Goal: Transaction & Acquisition: Purchase product/service

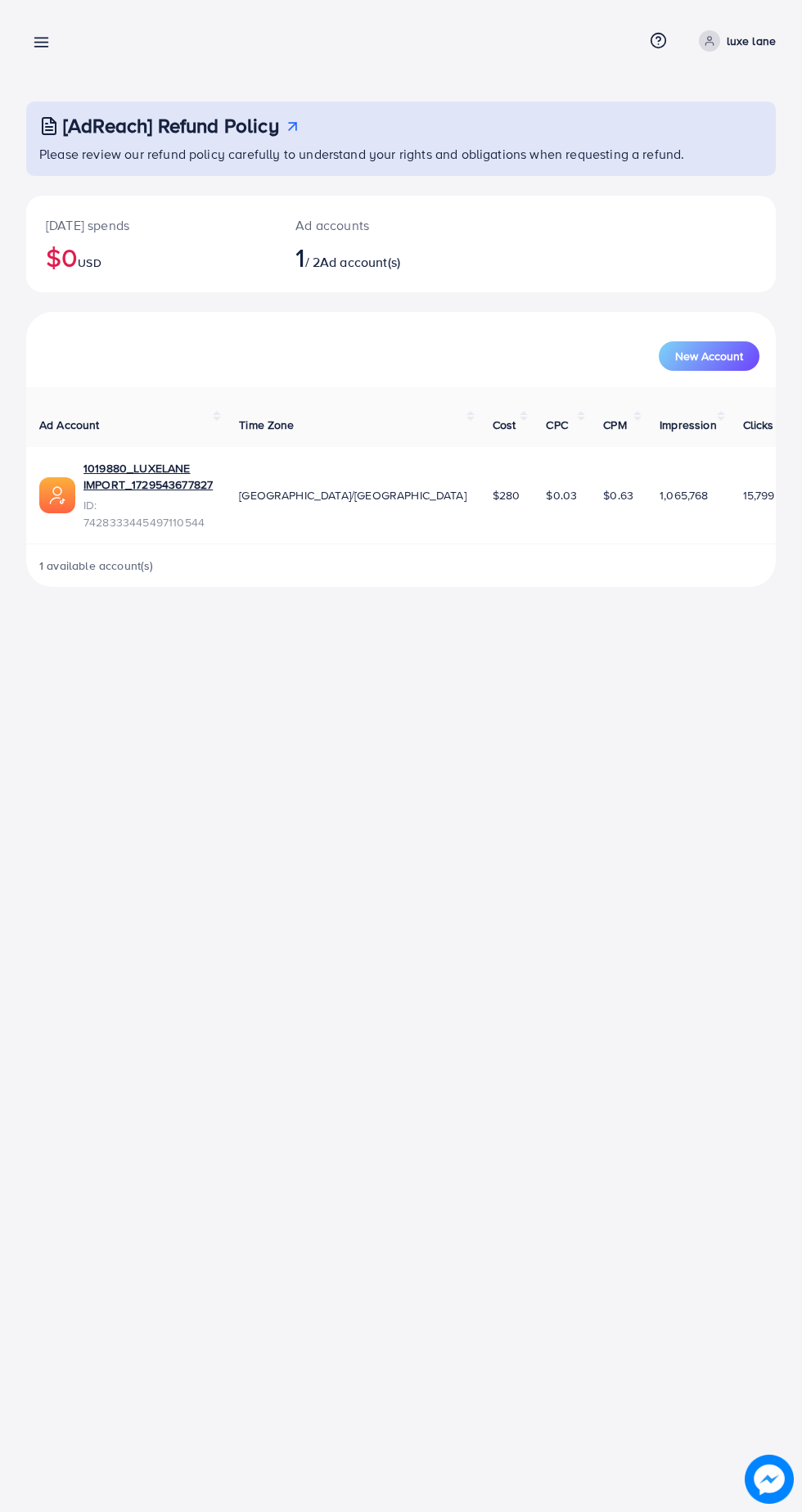
click at [711, 40] on circle at bounding box center [709, 39] width 4 height 4
click at [650, 141] on link "Log out" at bounding box center [696, 135] width 155 height 37
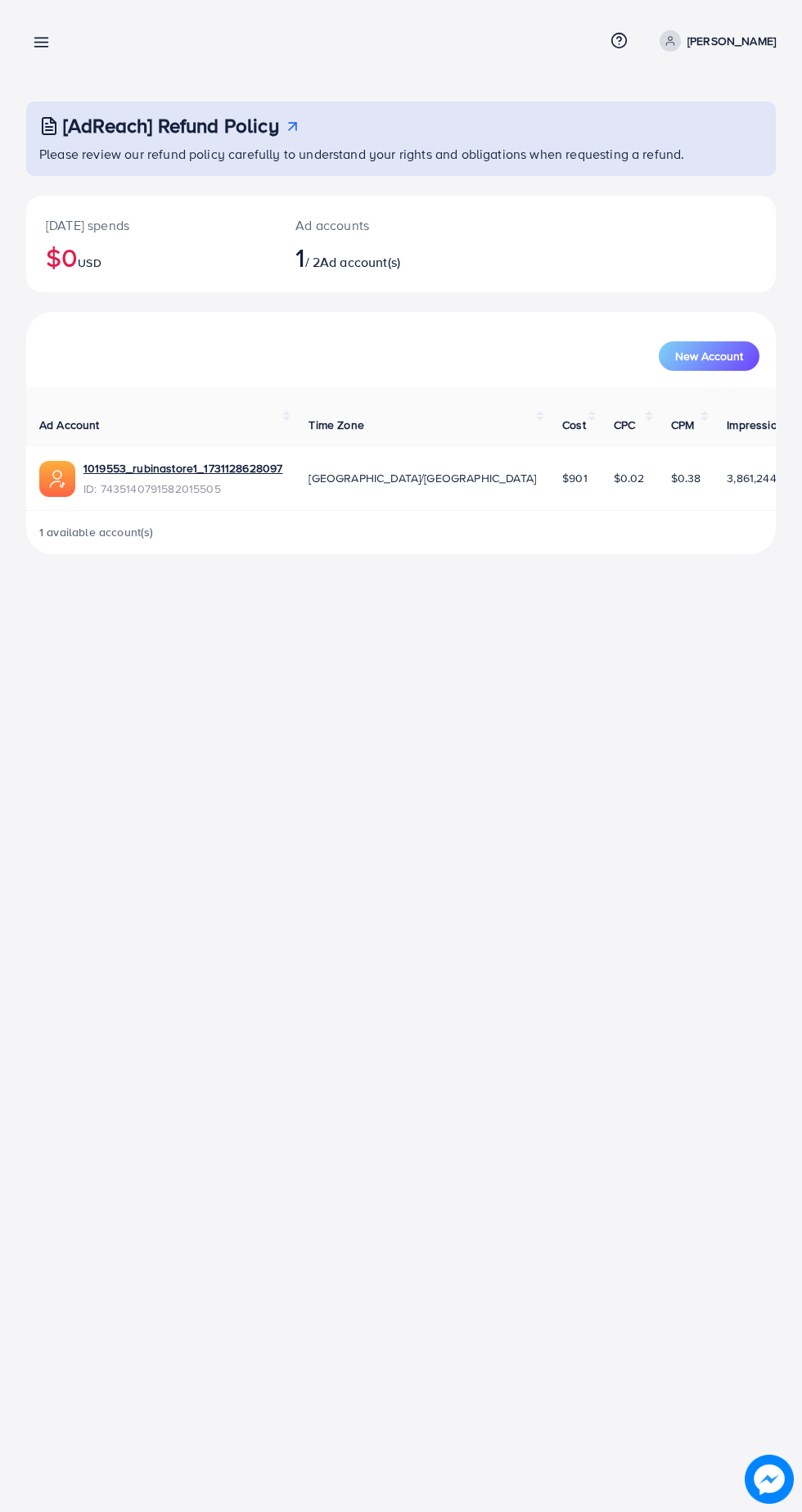
click at [46, 42] on line at bounding box center [42, 42] width 13 height 0
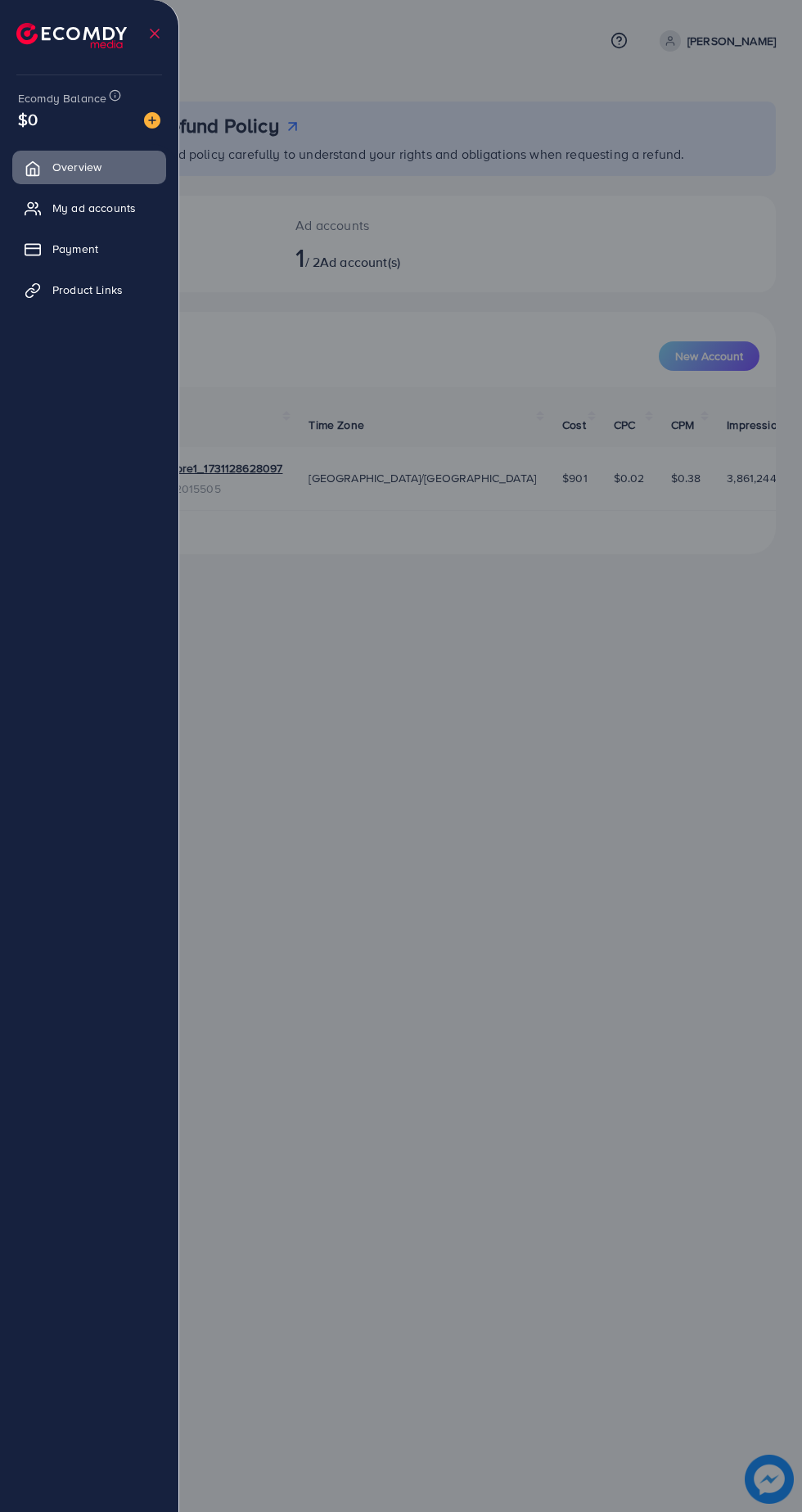
click at [149, 117] on img at bounding box center [152, 119] width 16 height 16
click at [134, 85] on div "Add balance" at bounding box center [153, 93] width 86 height 27
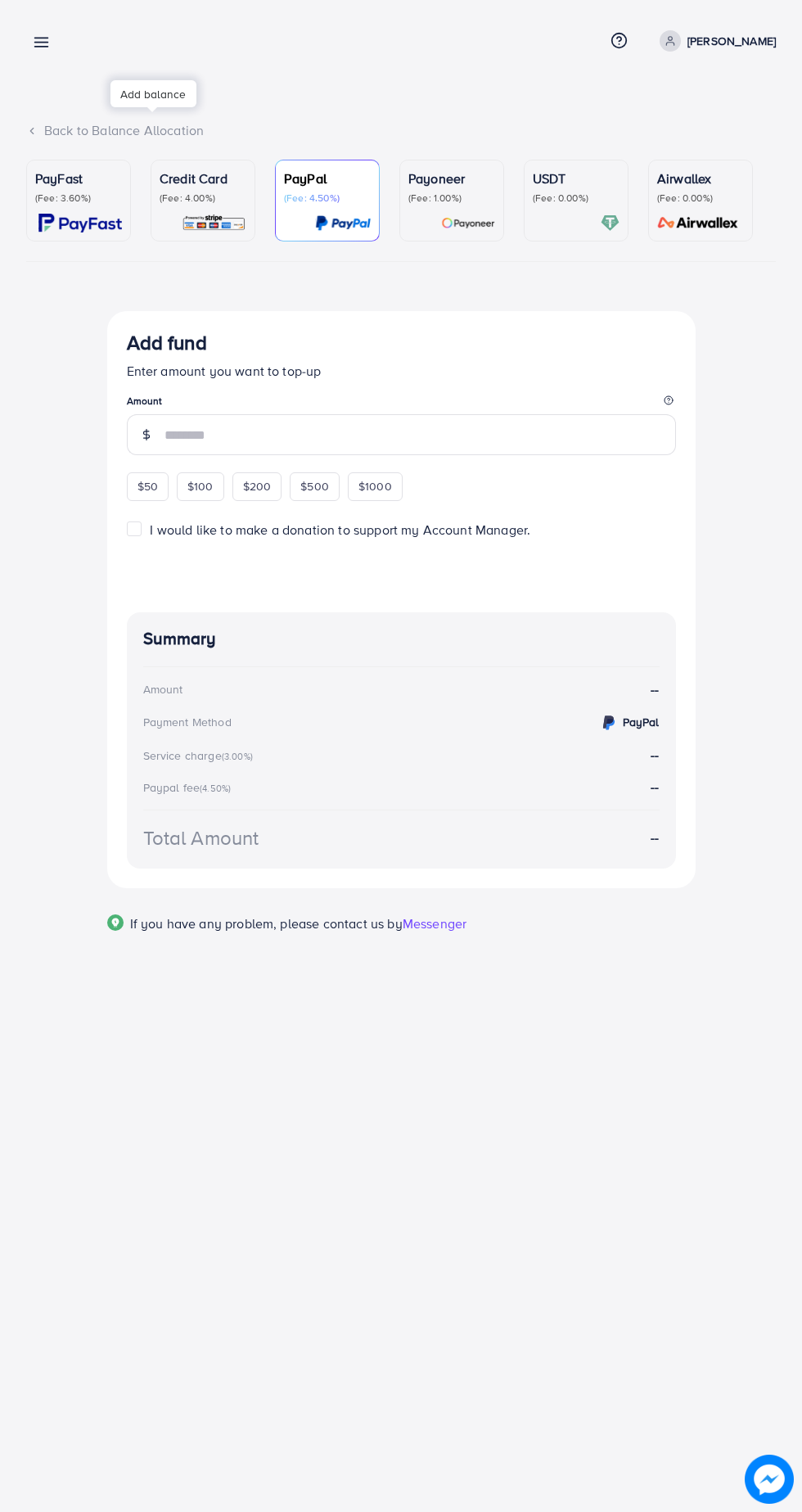
click at [65, 175] on p "PayFast" at bounding box center [79, 178] width 87 height 19
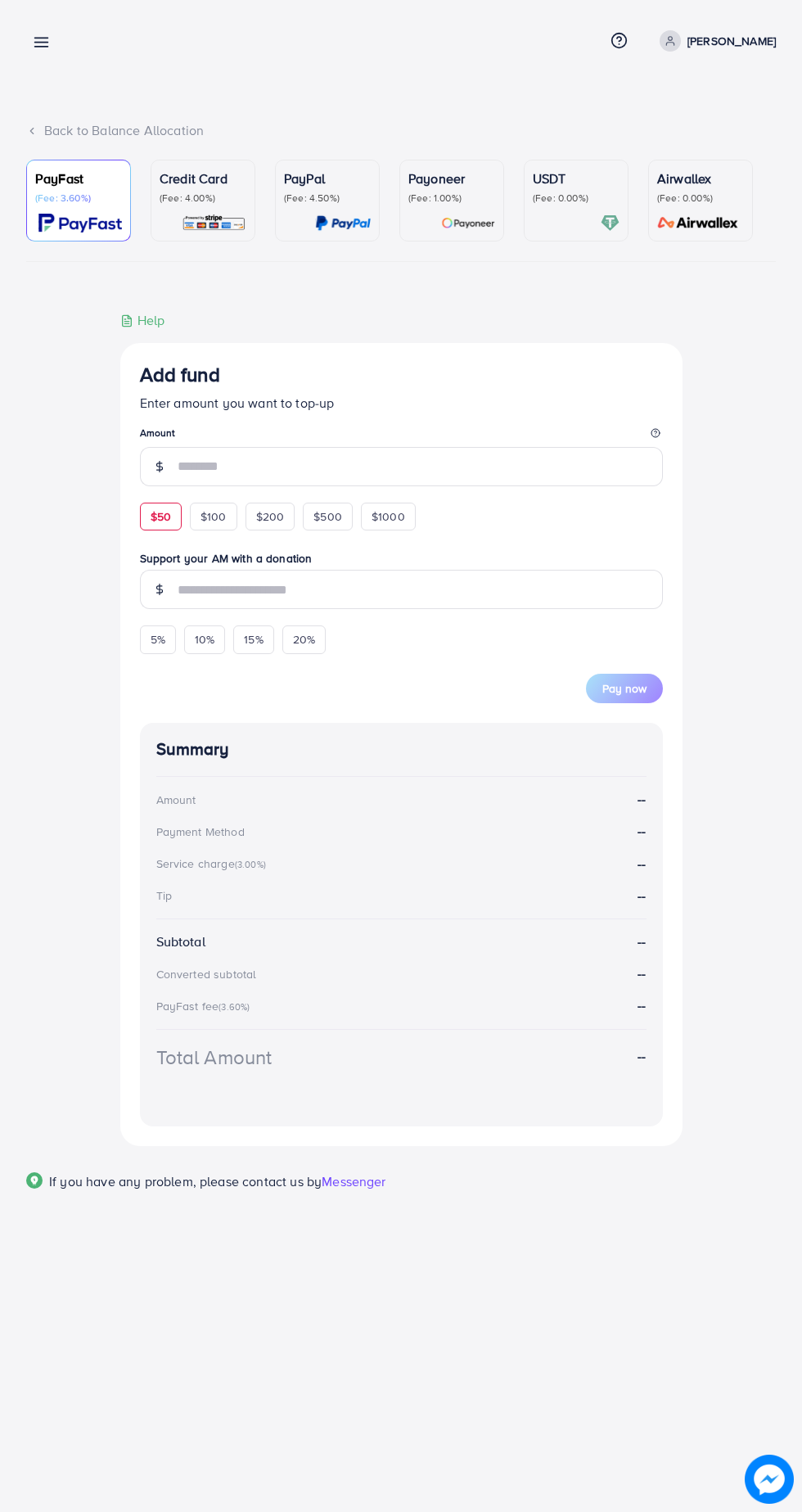
click at [167, 518] on span "$50" at bounding box center [160, 516] width 20 height 16
type input "**"
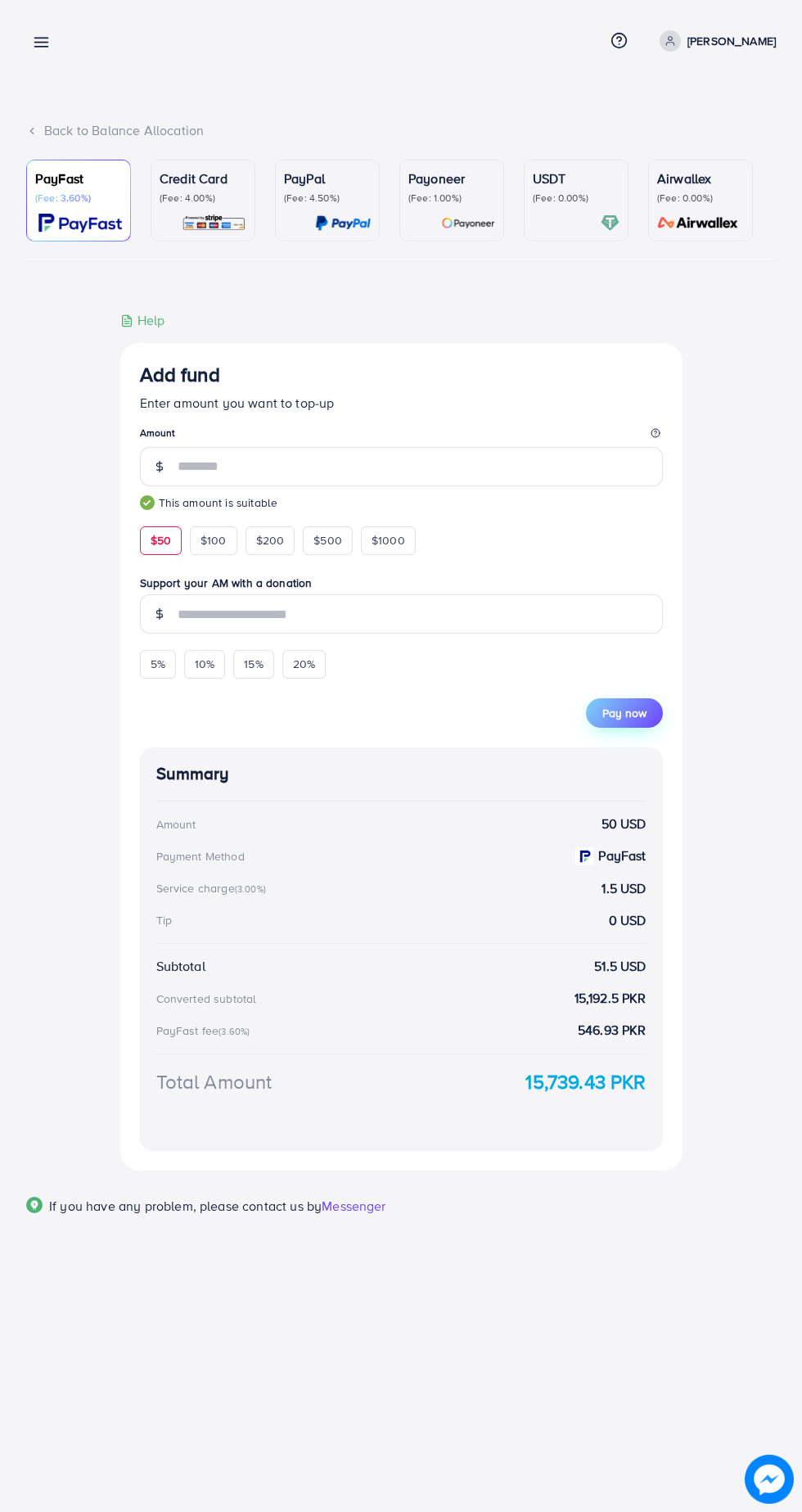
click at [645, 719] on span "Pay now" at bounding box center [624, 713] width 44 height 16
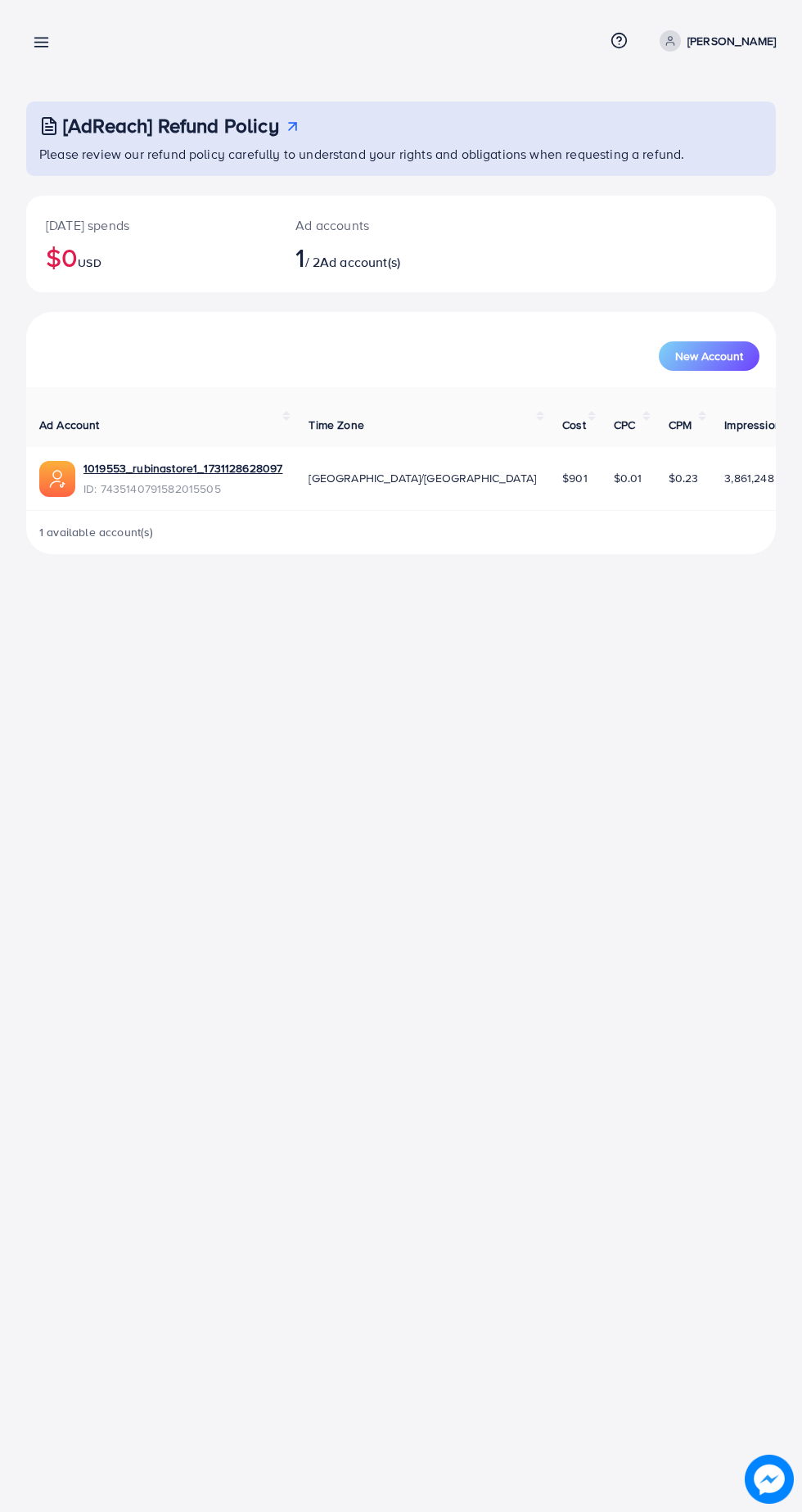
click at [46, 42] on line at bounding box center [42, 42] width 13 height 0
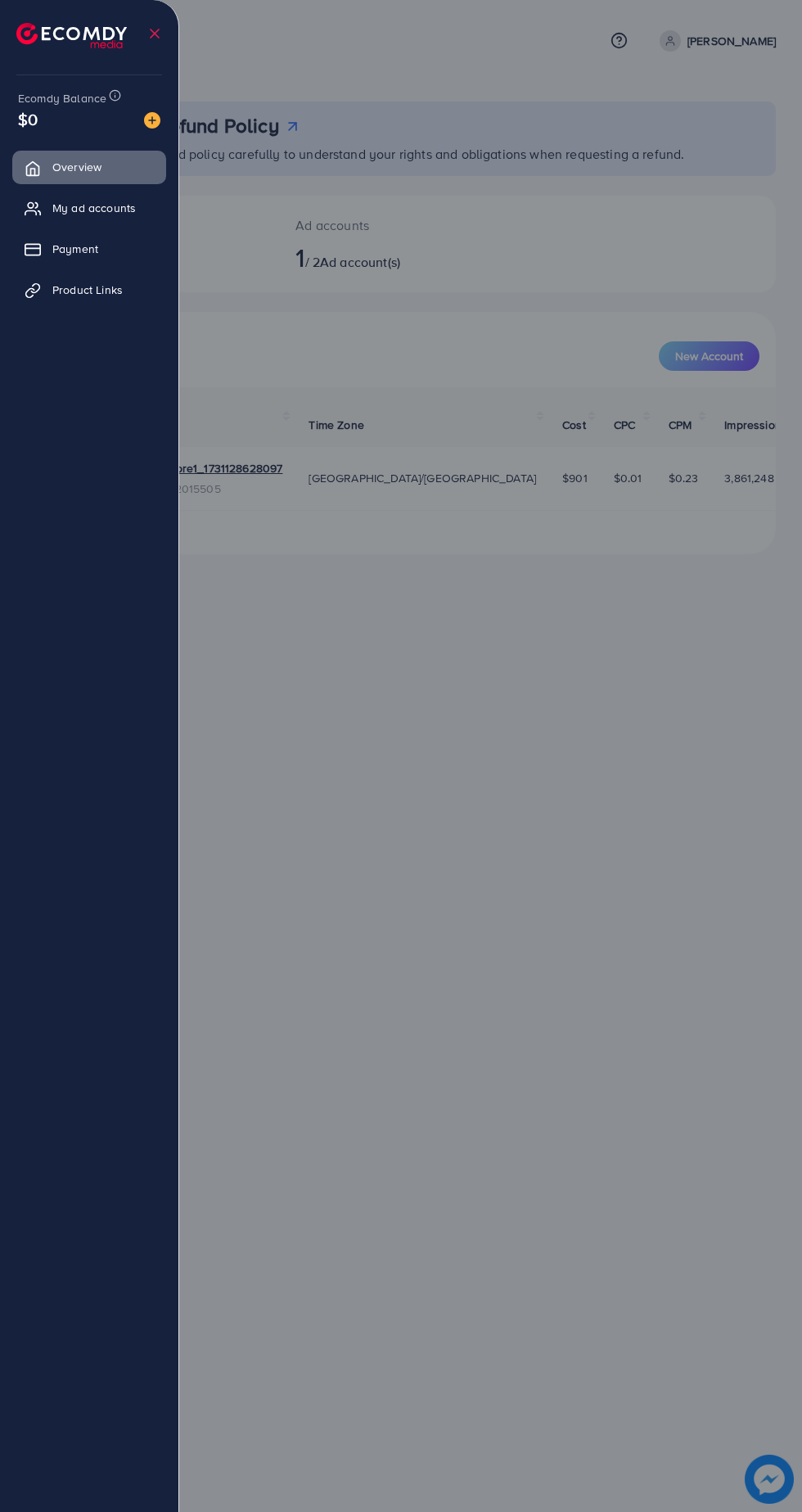
click at [191, 56] on div at bounding box center [401, 906] width 802 height 1813
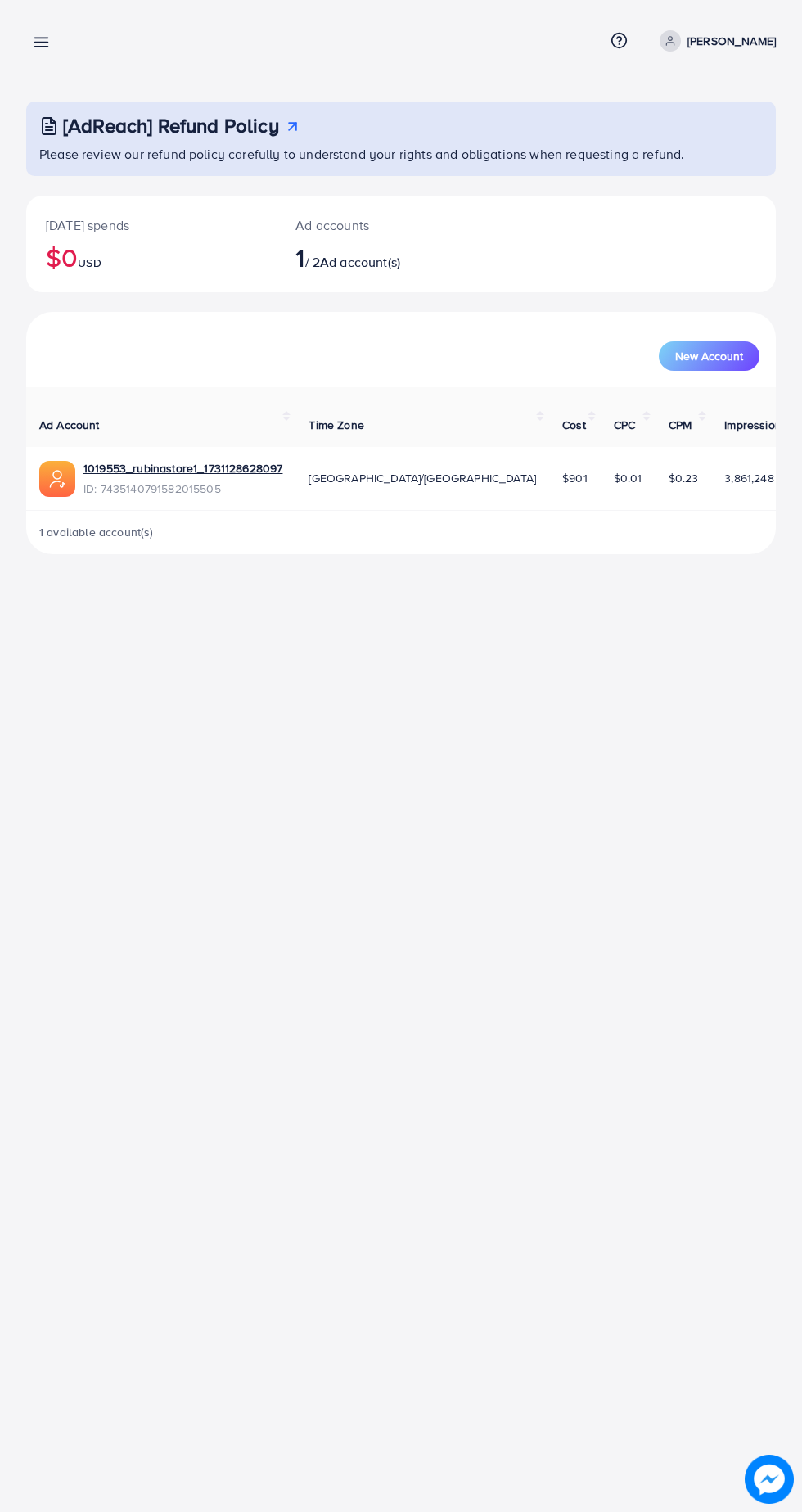
click at [131, 38] on div "Overview Help Center Contact Support Term and policy About Us Saqafat Ali Khan …" at bounding box center [401, 40] width 749 height 42
click at [41, 39] on line at bounding box center [42, 39] width 13 height 0
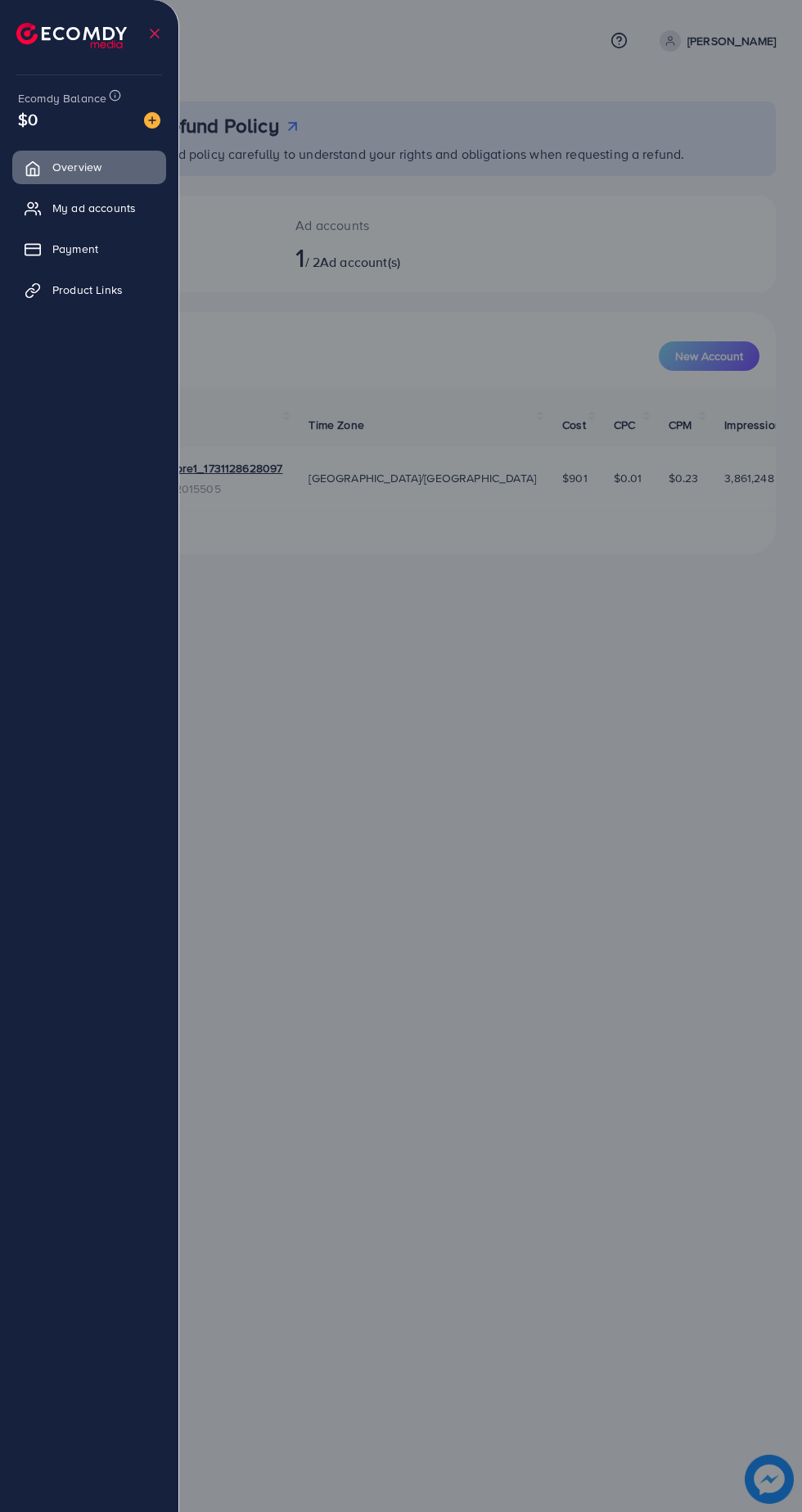
click at [179, 19] on div at bounding box center [401, 906] width 802 height 1813
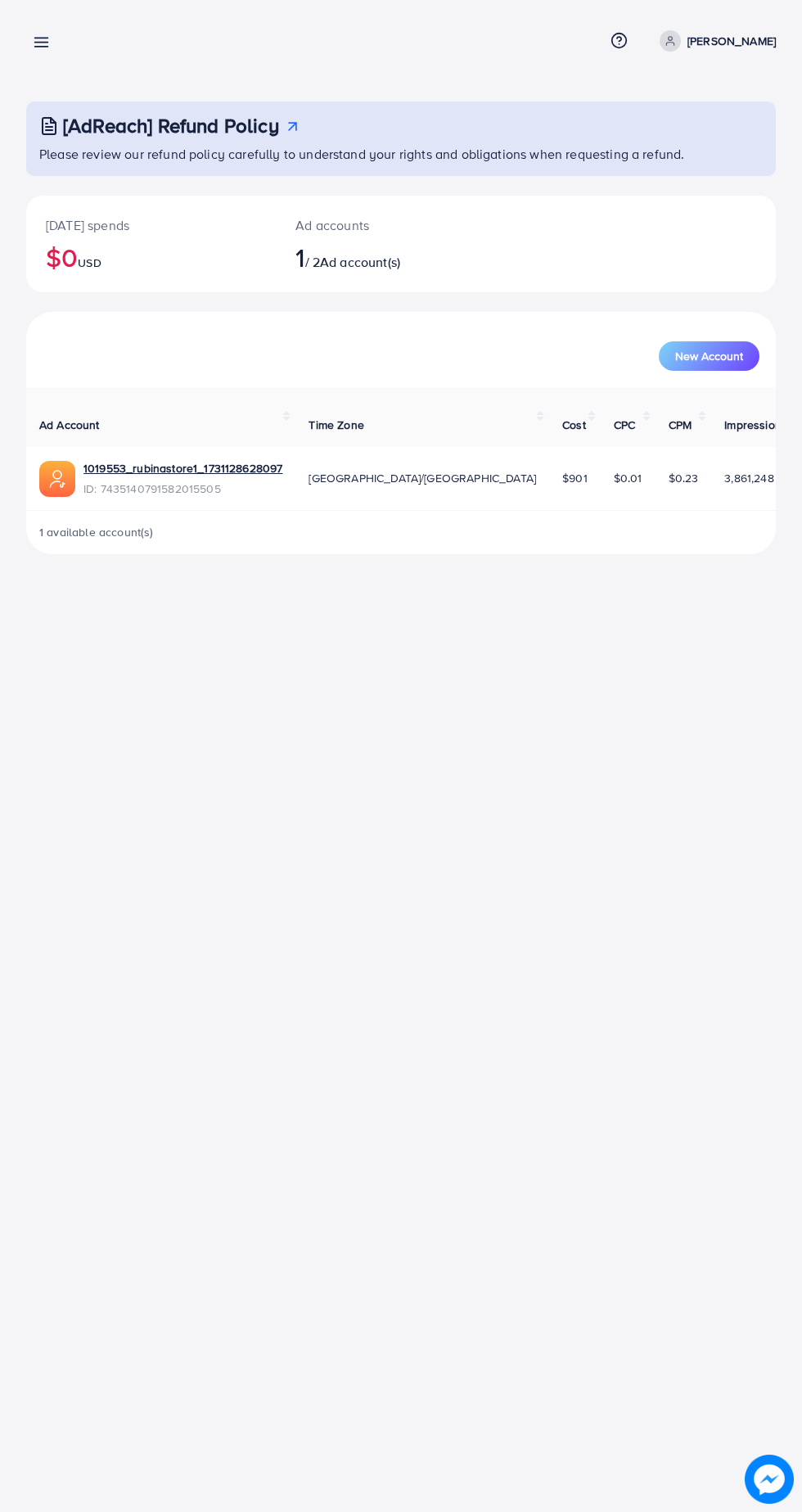
click at [45, 42] on line at bounding box center [42, 42] width 13 height 0
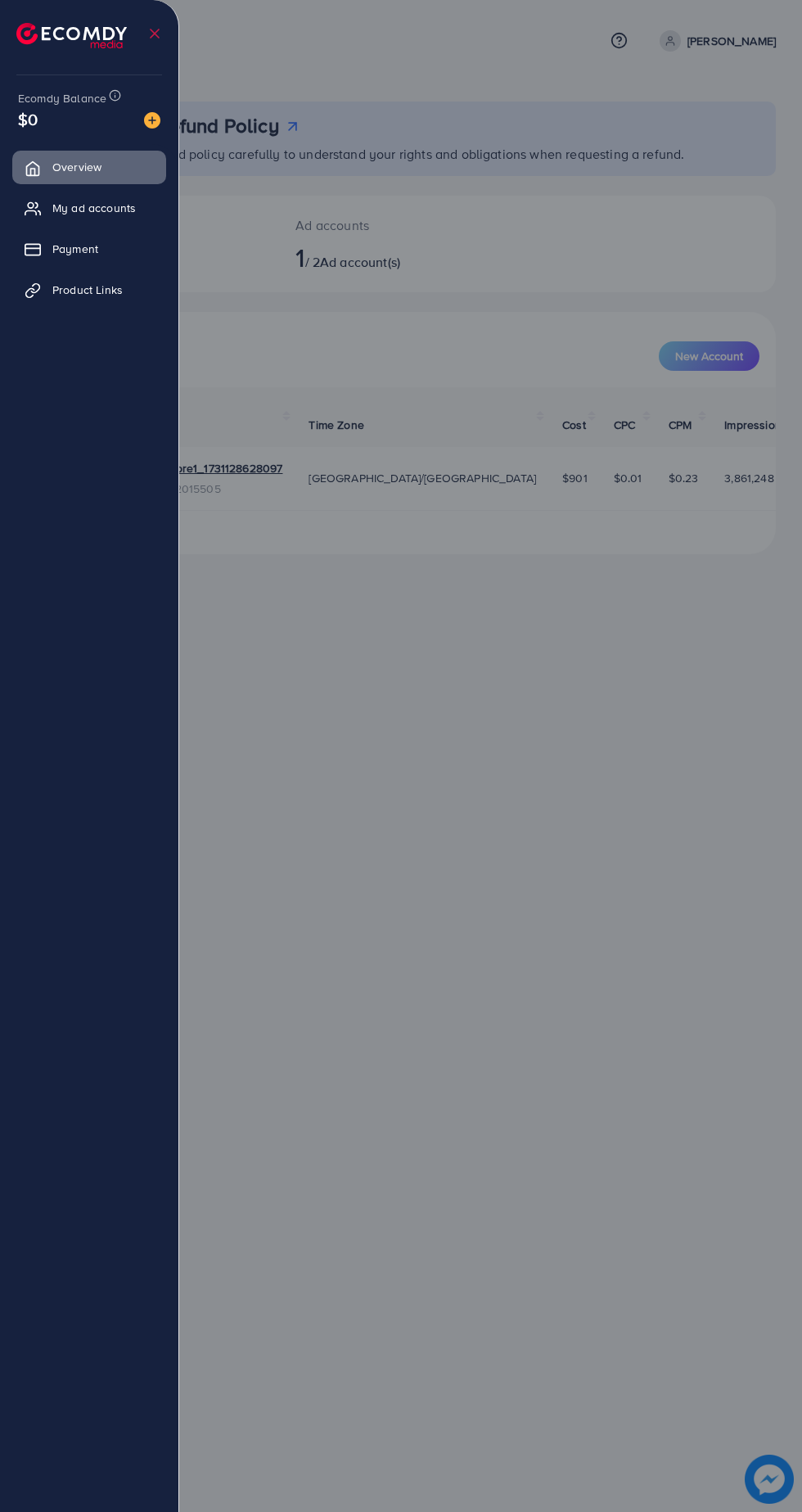
click at [155, 34] on line at bounding box center [154, 34] width 8 height 8
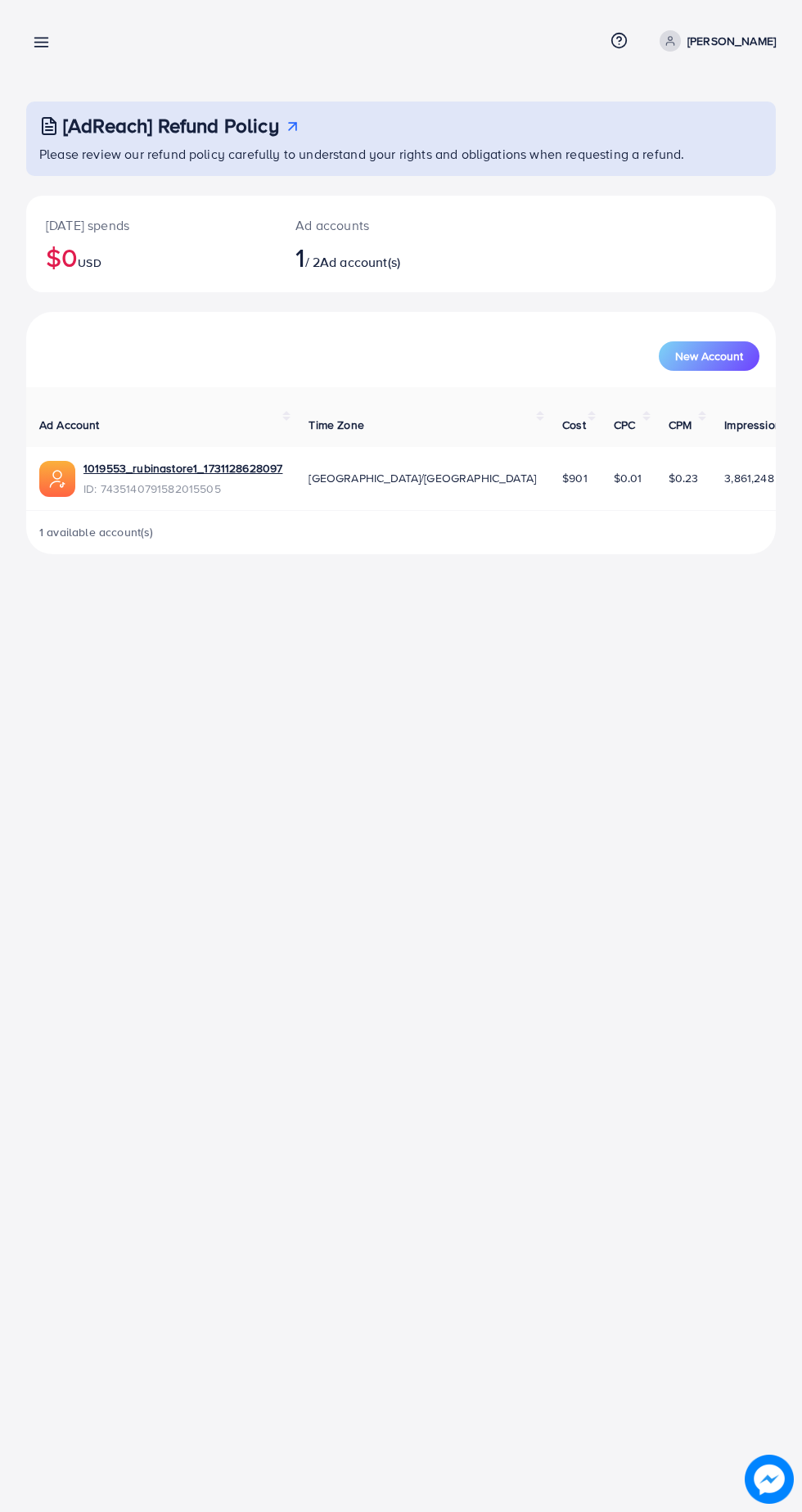
click at [42, 42] on line at bounding box center [42, 42] width 13 height 0
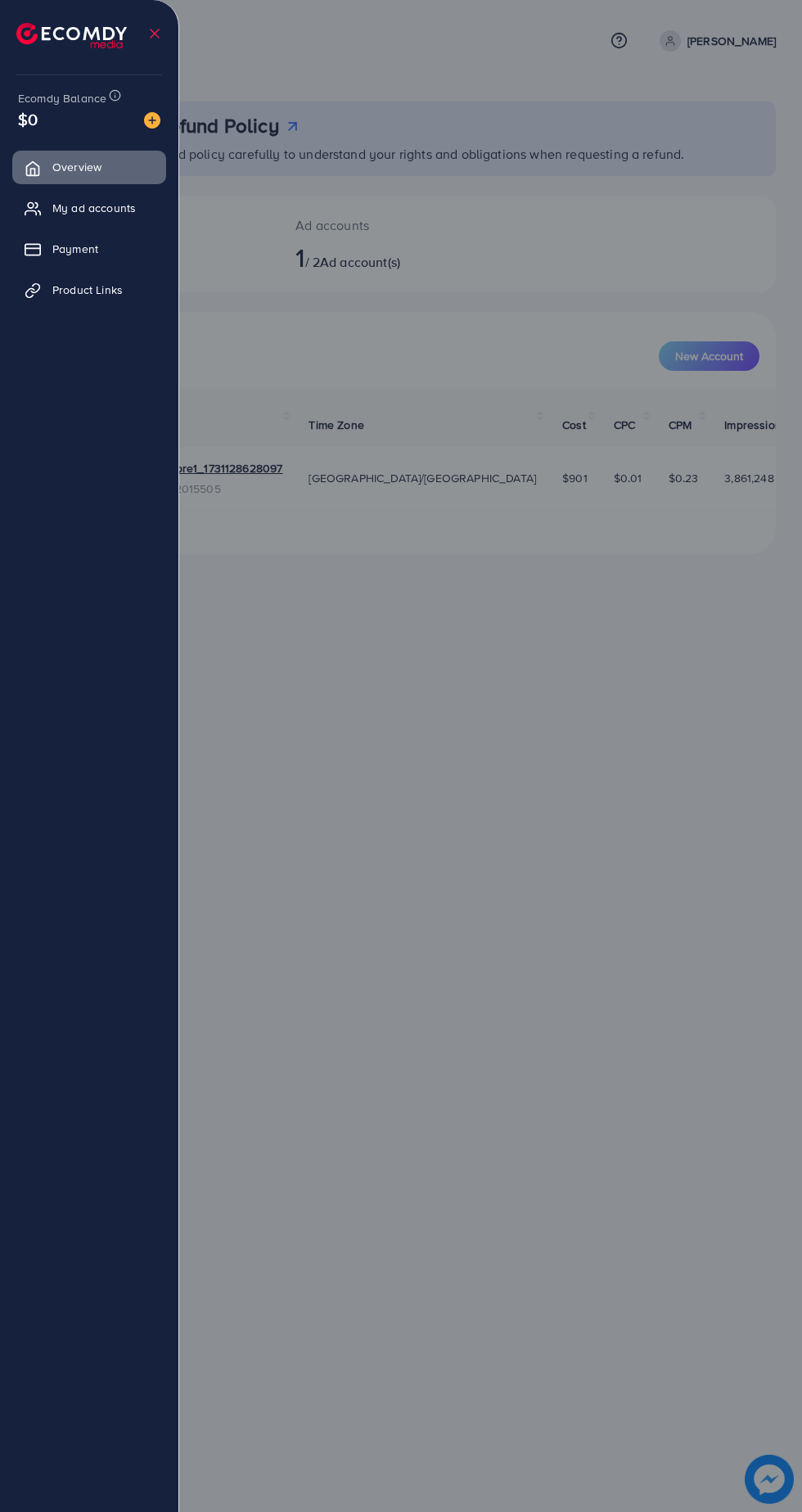
click at [151, 117] on img at bounding box center [152, 119] width 16 height 16
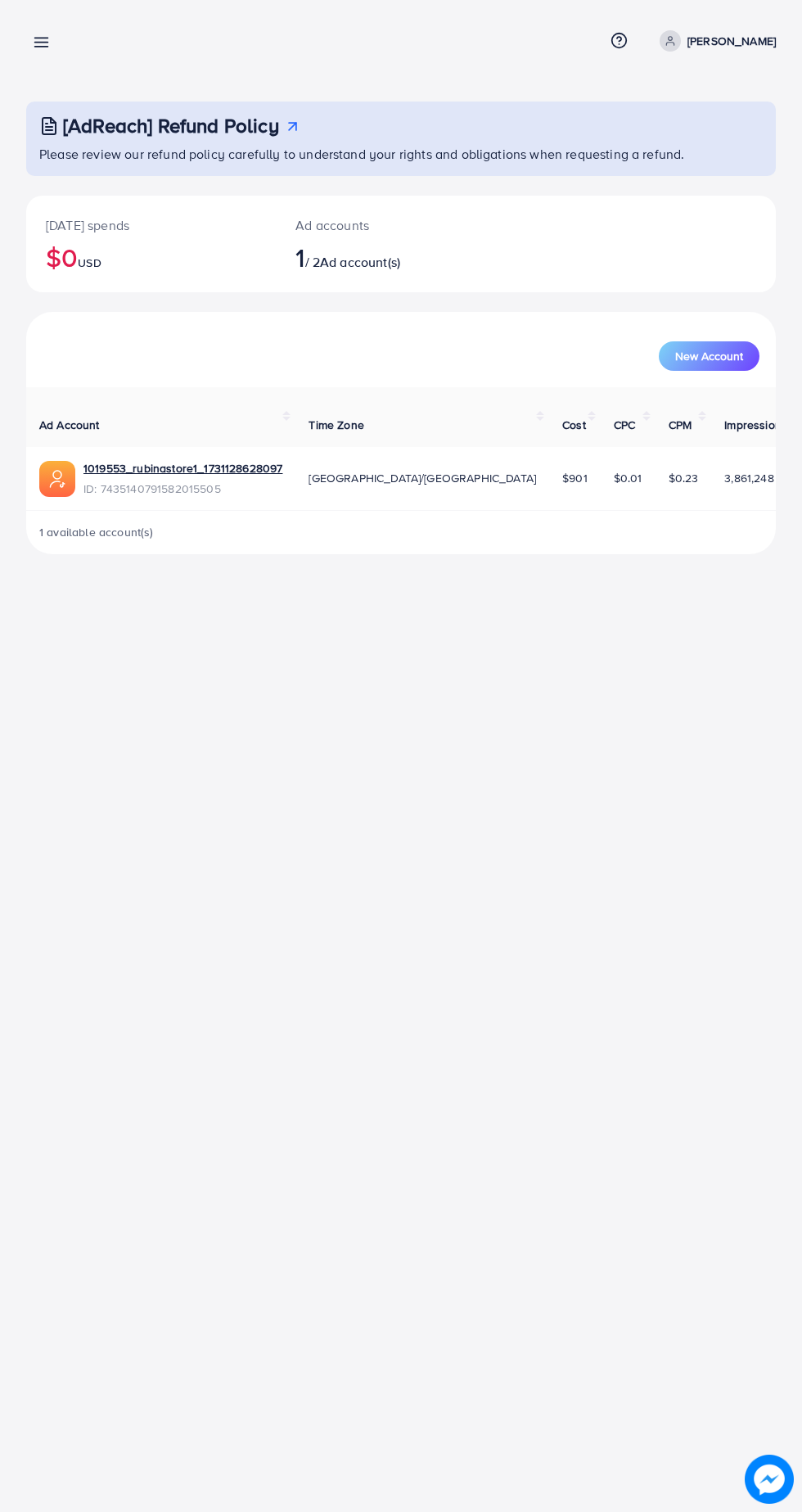
click at [41, 34] on icon at bounding box center [41, 42] width 17 height 17
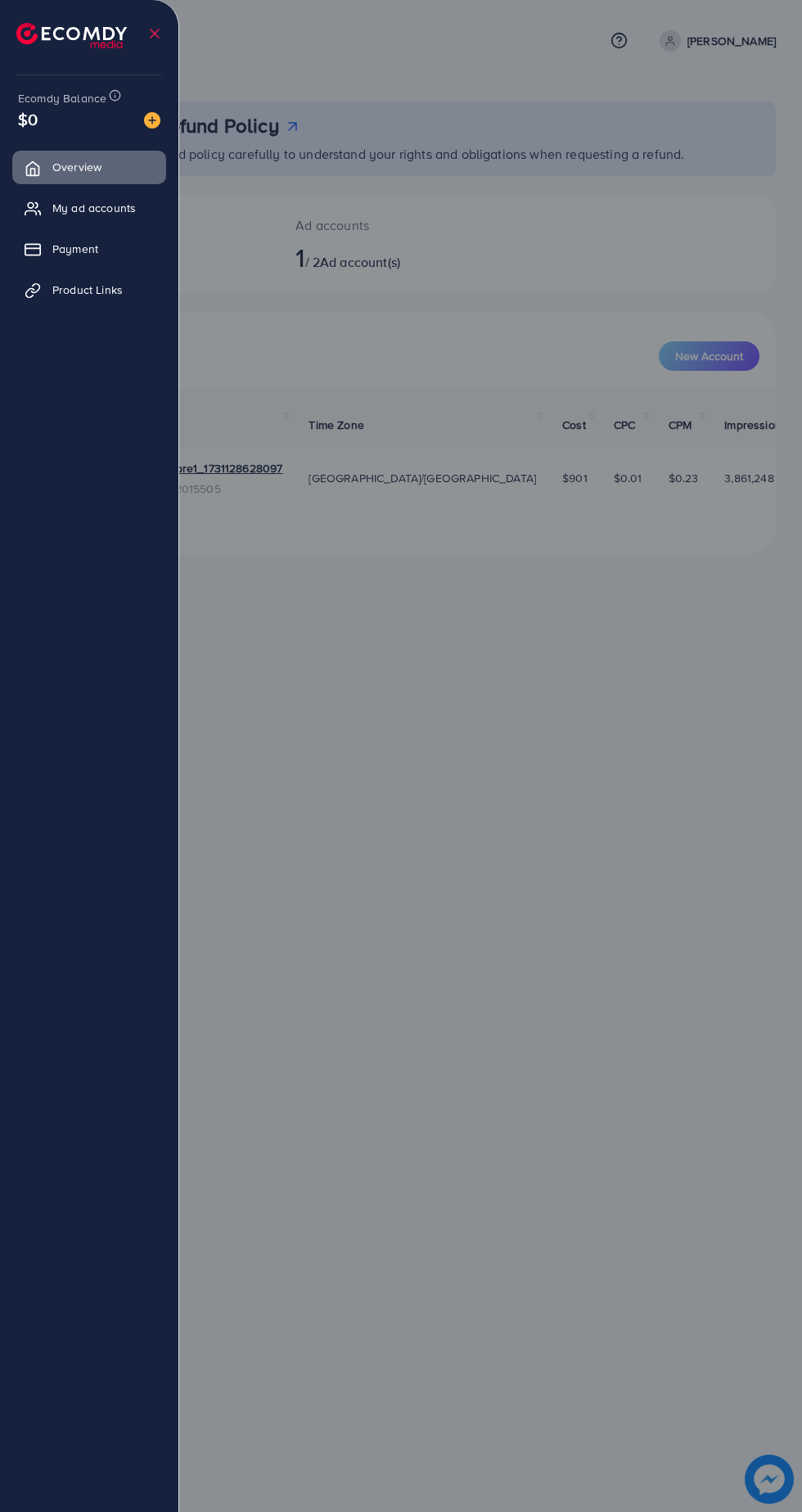
click at [156, 127] on img at bounding box center [152, 119] width 16 height 16
click at [160, 92] on div "Add balance" at bounding box center [153, 93] width 86 height 27
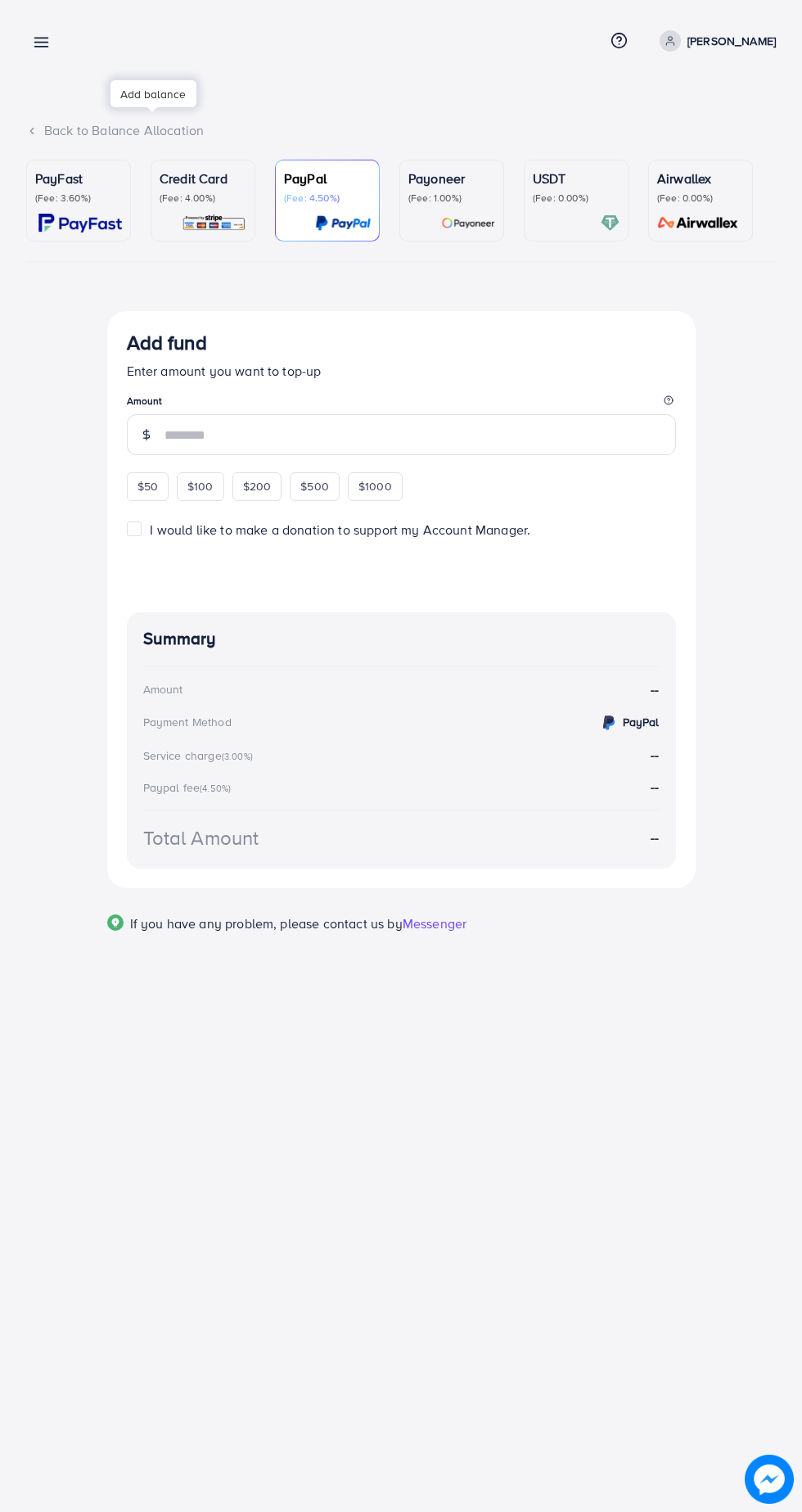
click at [39, 34] on icon at bounding box center [41, 42] width 17 height 17
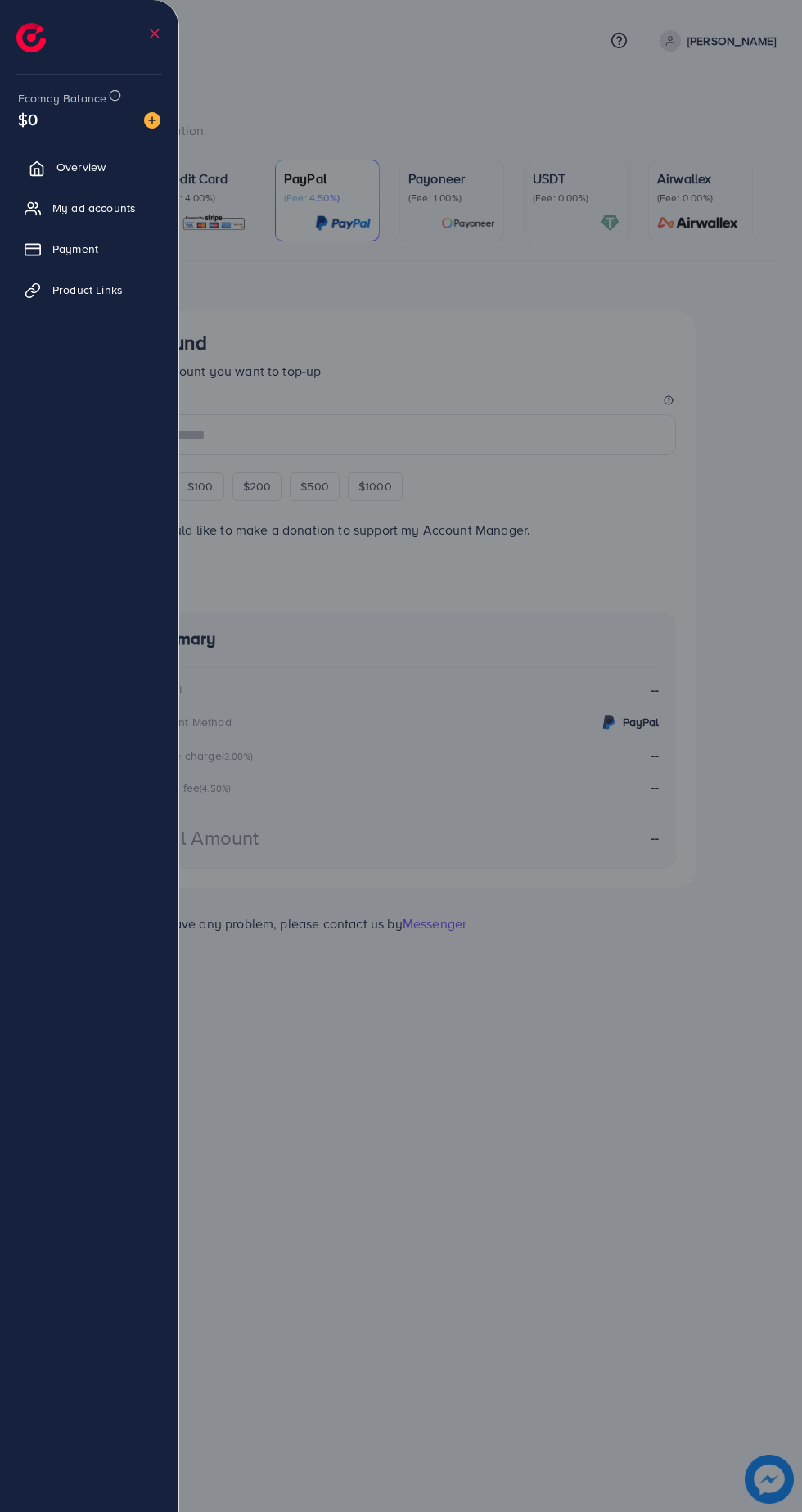
click at [142, 157] on link "Overview" at bounding box center [90, 167] width 154 height 33
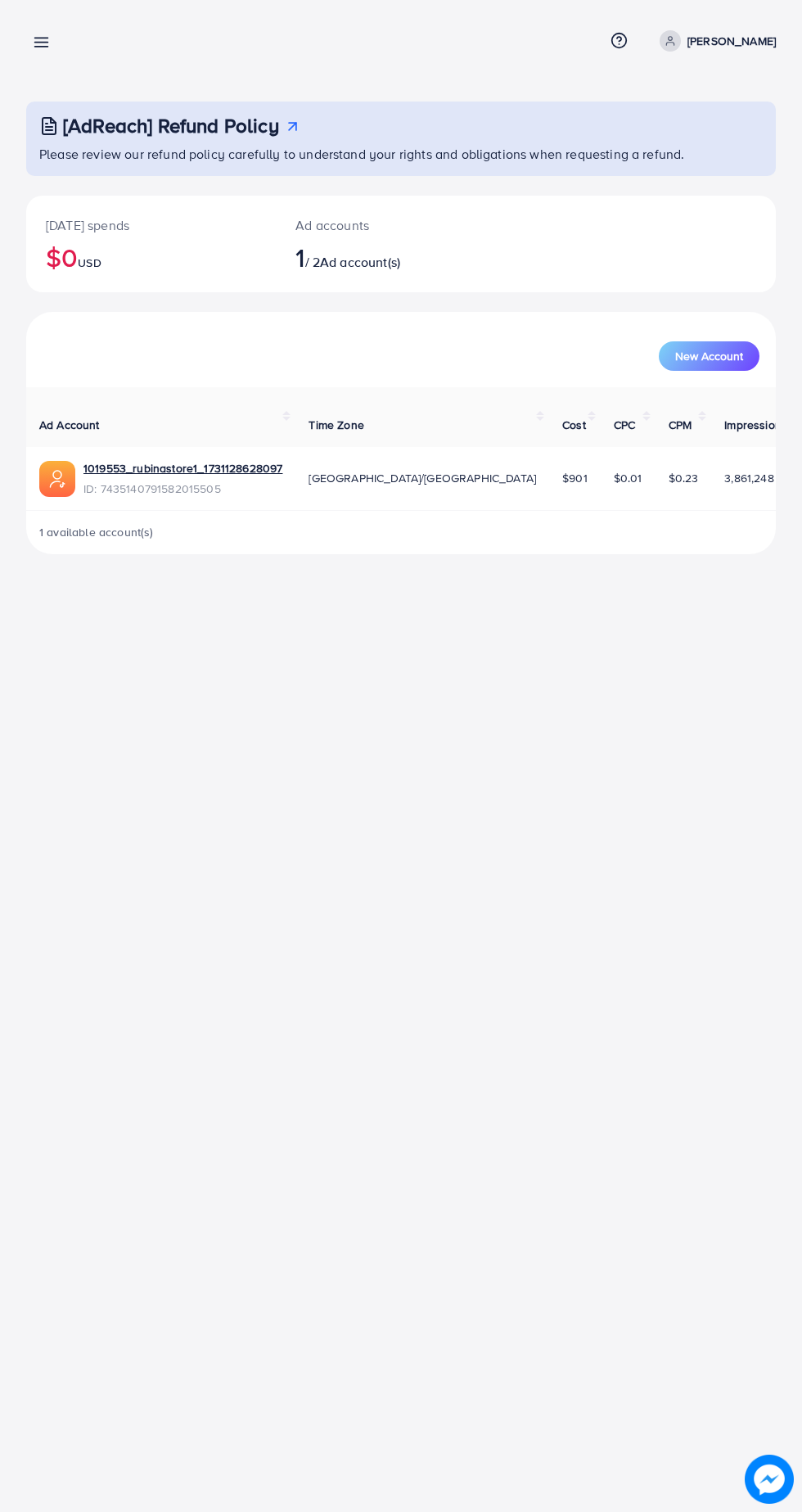
click at [661, 33] on link "[PERSON_NAME]" at bounding box center [713, 40] width 122 height 21
click at [661, 134] on span "Log out" at bounding box center [678, 134] width 44 height 19
click at [43, 46] on line at bounding box center [42, 46] width 13 height 0
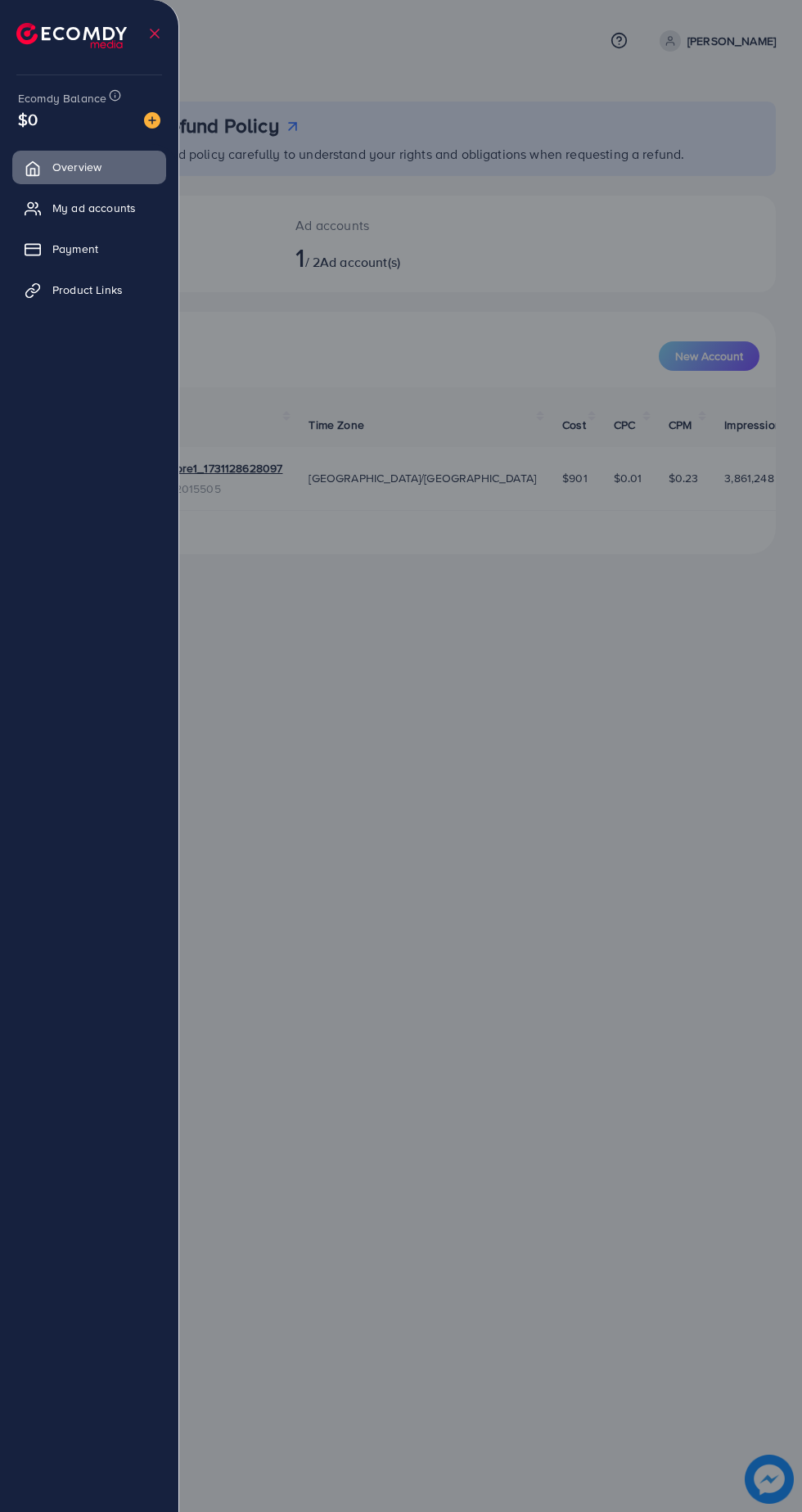
click at [328, 42] on div at bounding box center [401, 906] width 802 height 1813
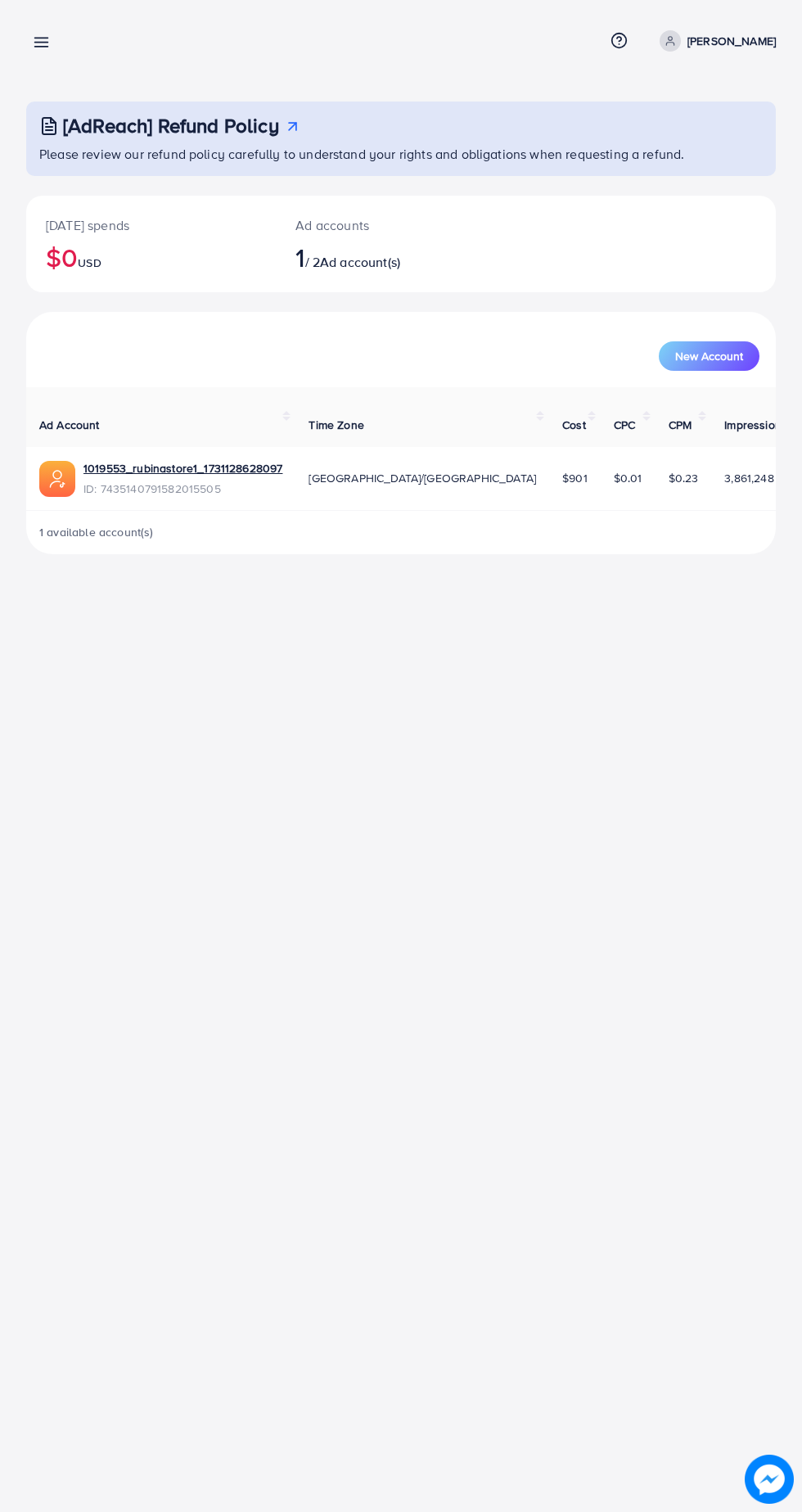
click at [47, 39] on line at bounding box center [42, 39] width 13 height 0
